Goal: Use online tool/utility: Utilize a website feature to perform a specific function

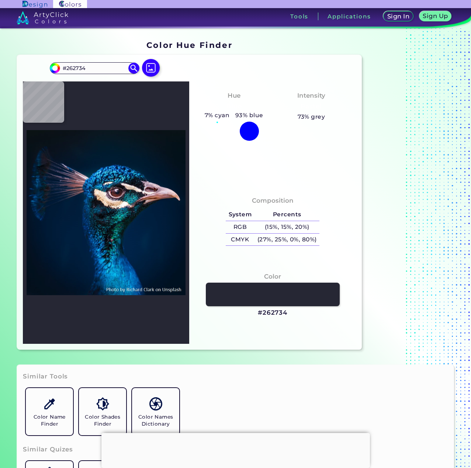
type input "#162634"
type input "#573b3b"
type input "#573B3B"
type input "#2a6772"
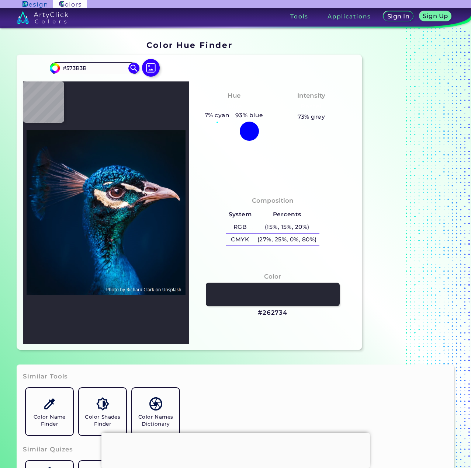
type input "#2A6772"
type input "#2e7d8e"
type input "#2E7D8E"
type input "#312925"
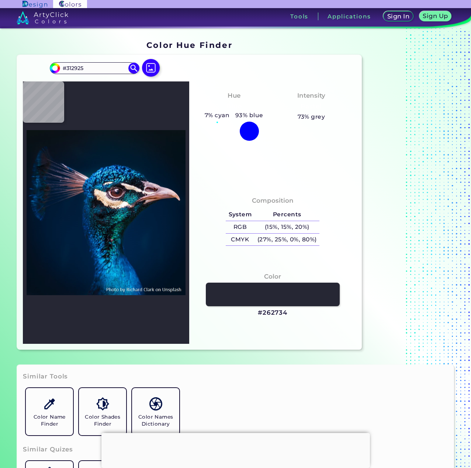
type input "#191721"
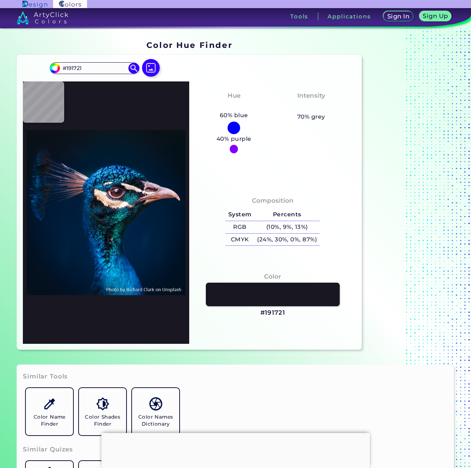
type input "#2265aa"
type input "#2265AA"
type input "#001b30"
type input "#001B30"
type input "#031a2a"
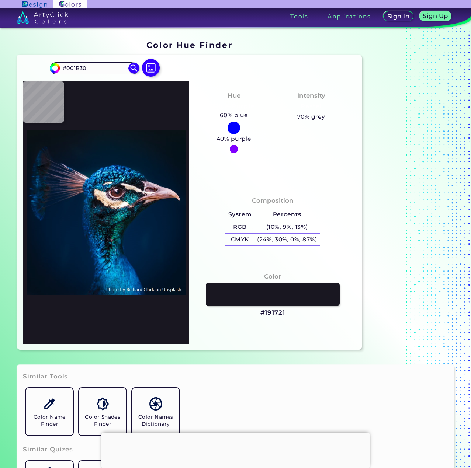
type input "#031A2A"
type input "#091722"
type input "#000000"
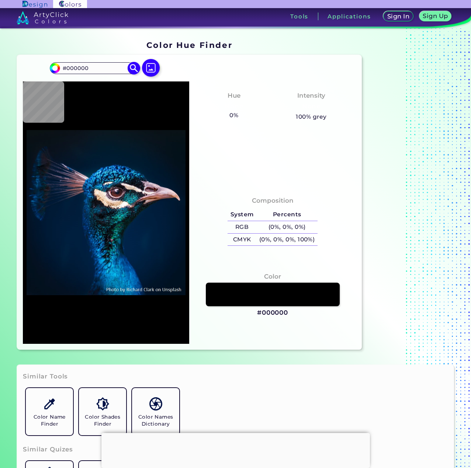
click at [104, 69] on input "#000000" at bounding box center [94, 68] width 69 height 10
click at [145, 64] on img at bounding box center [150, 67] width 21 height 21
click at [0, 0] on input "file" at bounding box center [0, 0] width 0 height 0
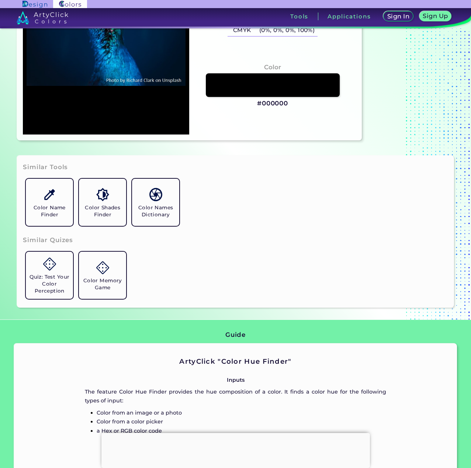
scroll to position [221, 0]
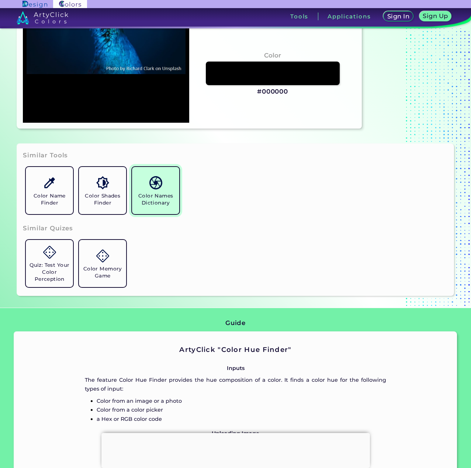
click at [170, 211] on link "Color Names Dictionary" at bounding box center [155, 190] width 53 height 53
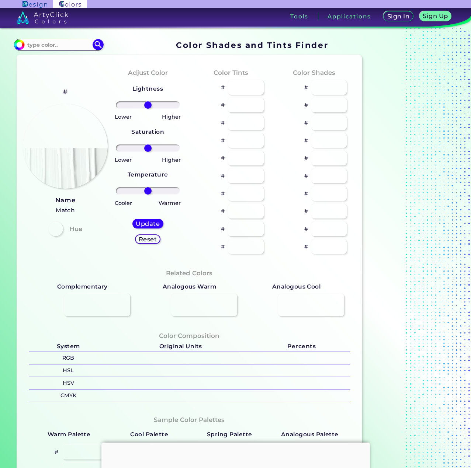
type input "#f5ffbf"
